Goal: Transaction & Acquisition: Purchase product/service

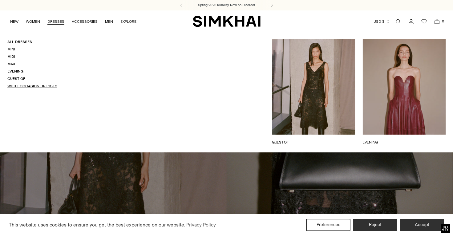
click at [27, 86] on link "White Occasion Dresses" at bounding box center [32, 86] width 50 height 4
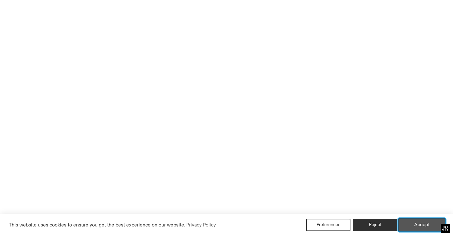
click at [419, 228] on button "Accept" at bounding box center [421, 225] width 47 height 13
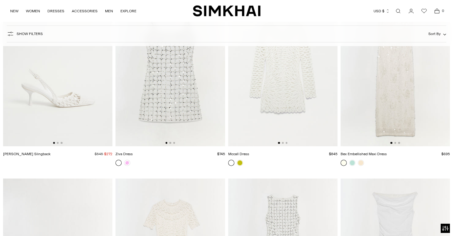
scroll to position [1098, 0]
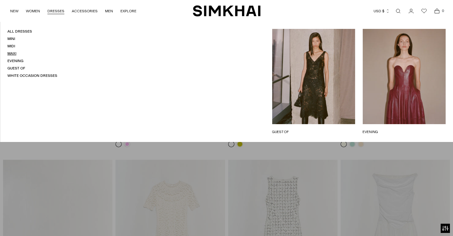
click at [11, 54] on link "Maxi" at bounding box center [11, 53] width 9 height 4
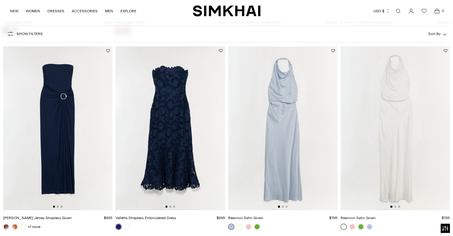
scroll to position [233, 0]
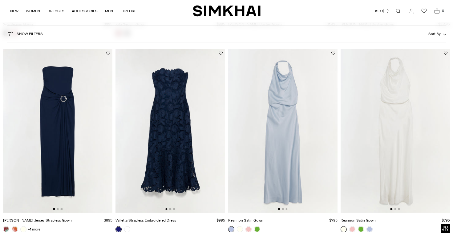
click at [434, 36] on span "Sort By" at bounding box center [434, 34] width 12 height 4
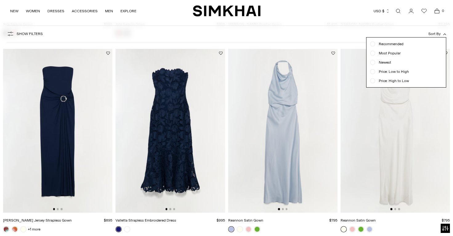
click at [392, 73] on span "Price: Low to High" at bounding box center [392, 72] width 34 height 6
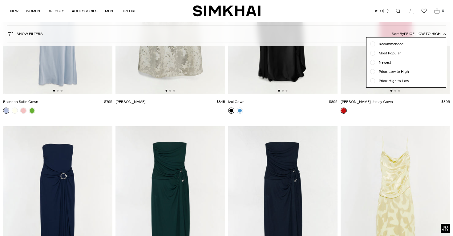
scroll to position [746, 0]
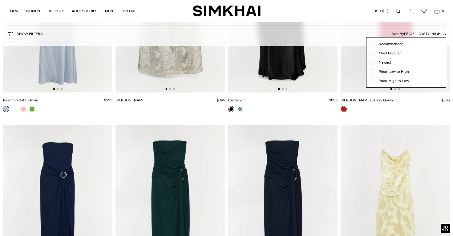
click at [196, 111] on div at bounding box center [226, 118] width 453 height 236
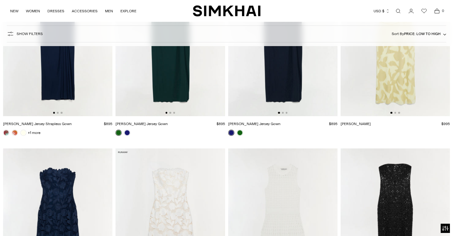
scroll to position [920, 0]
